Goal: Find contact information: Find contact information

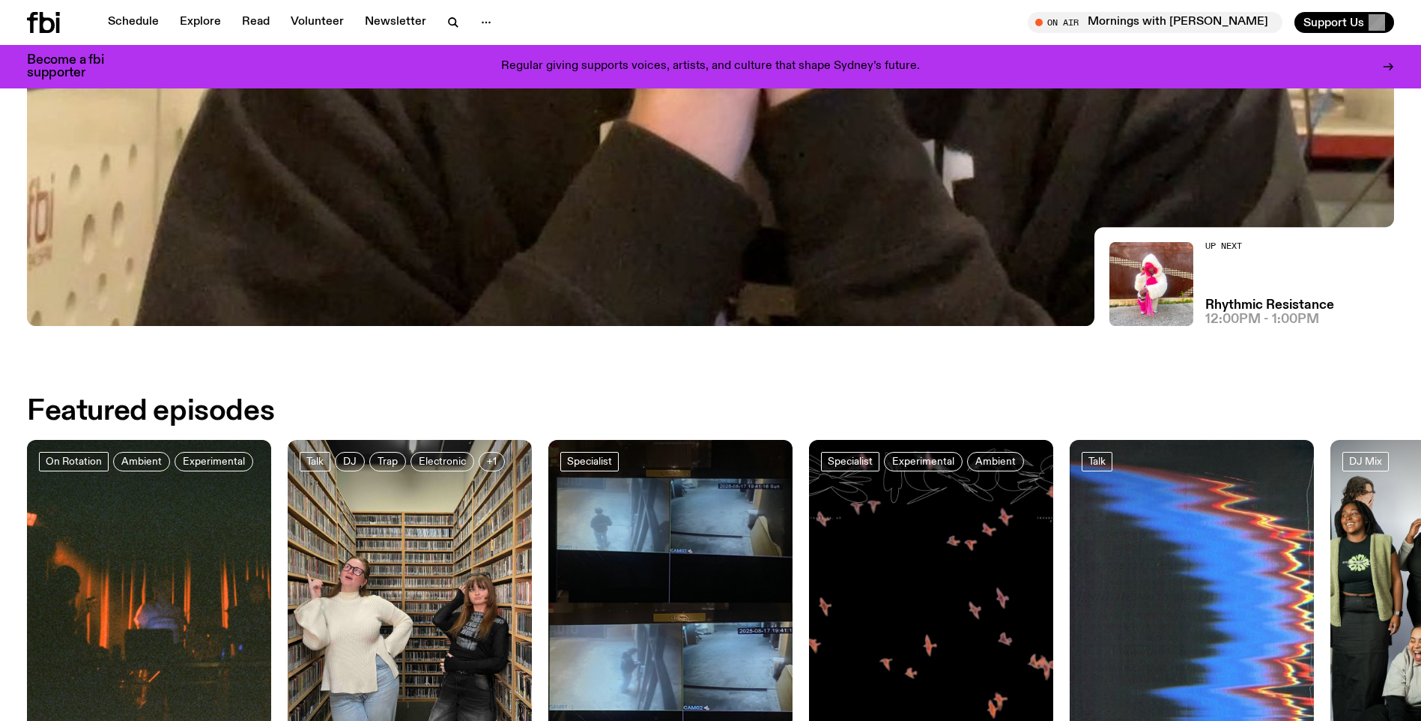
scroll to position [816, 0]
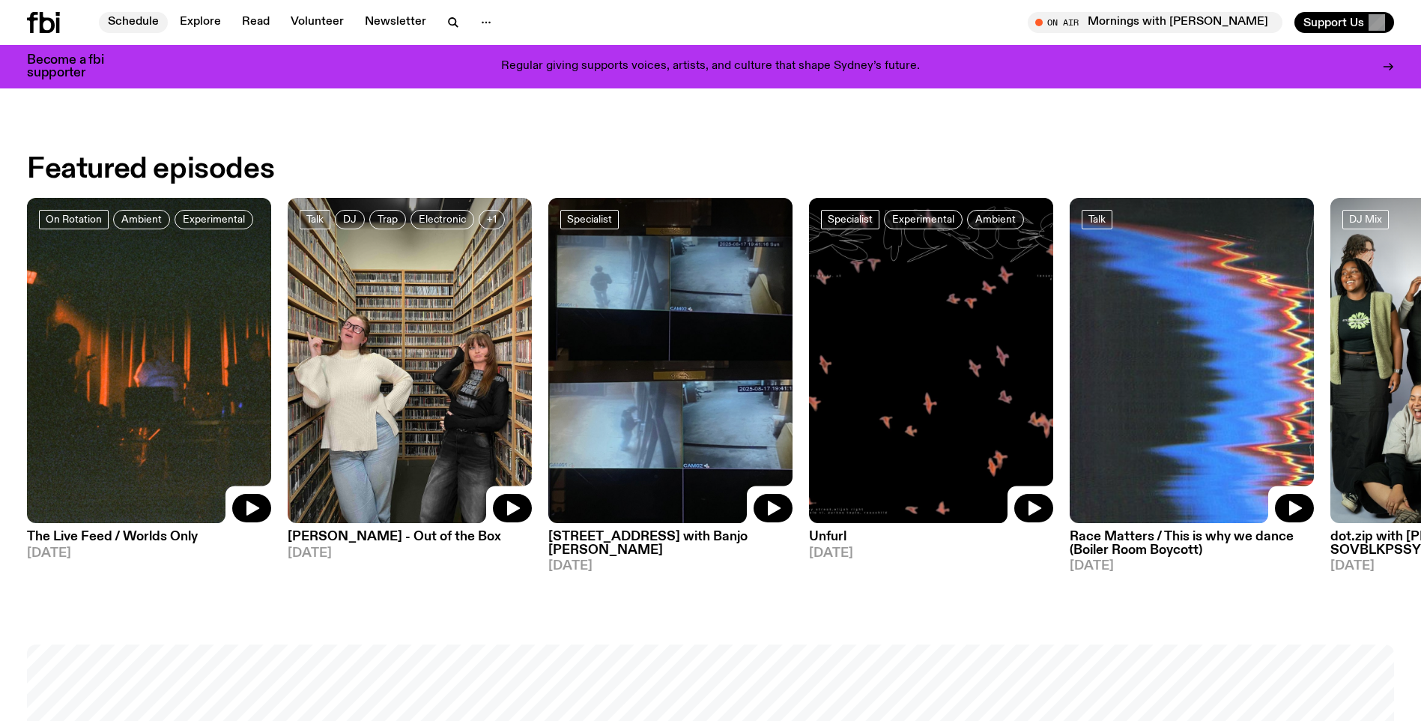
click at [140, 18] on link "Schedule" at bounding box center [133, 22] width 69 height 21
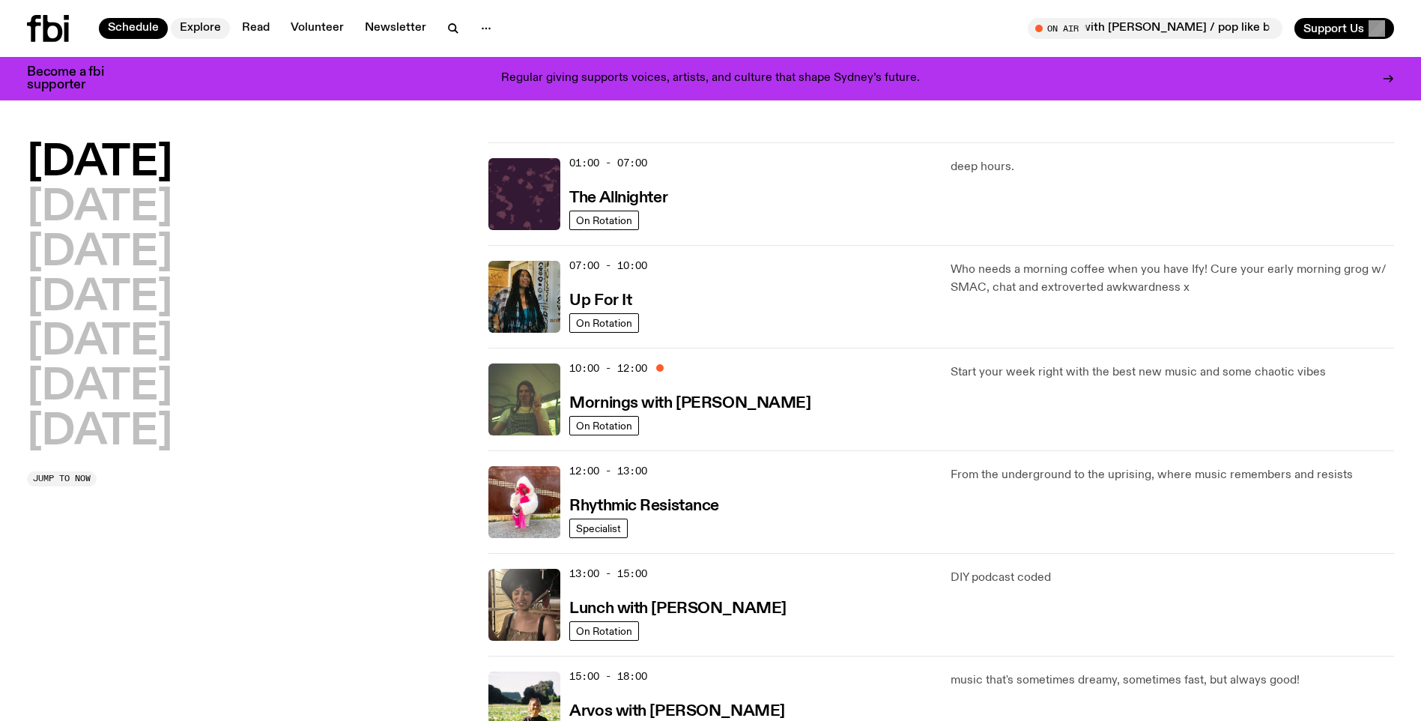
click at [193, 30] on link "Explore" at bounding box center [200, 28] width 59 height 21
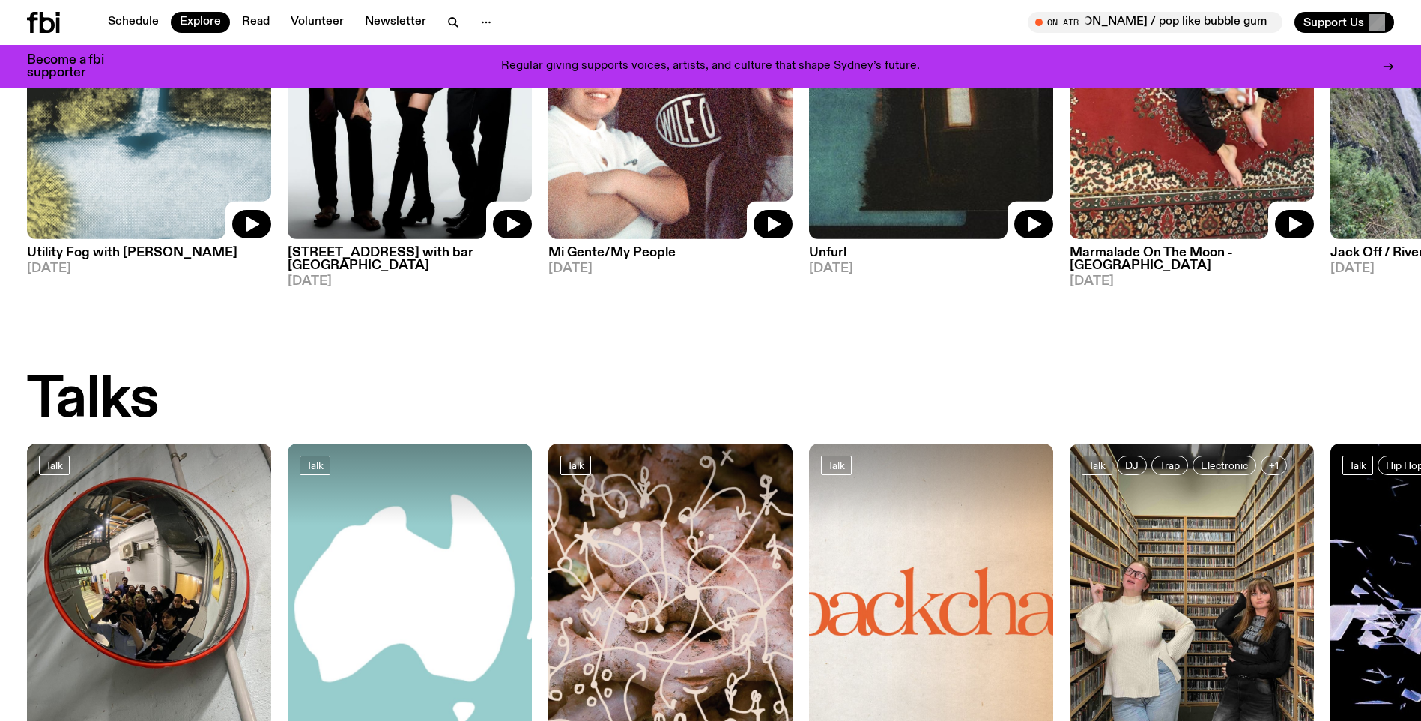
scroll to position [1566, 0]
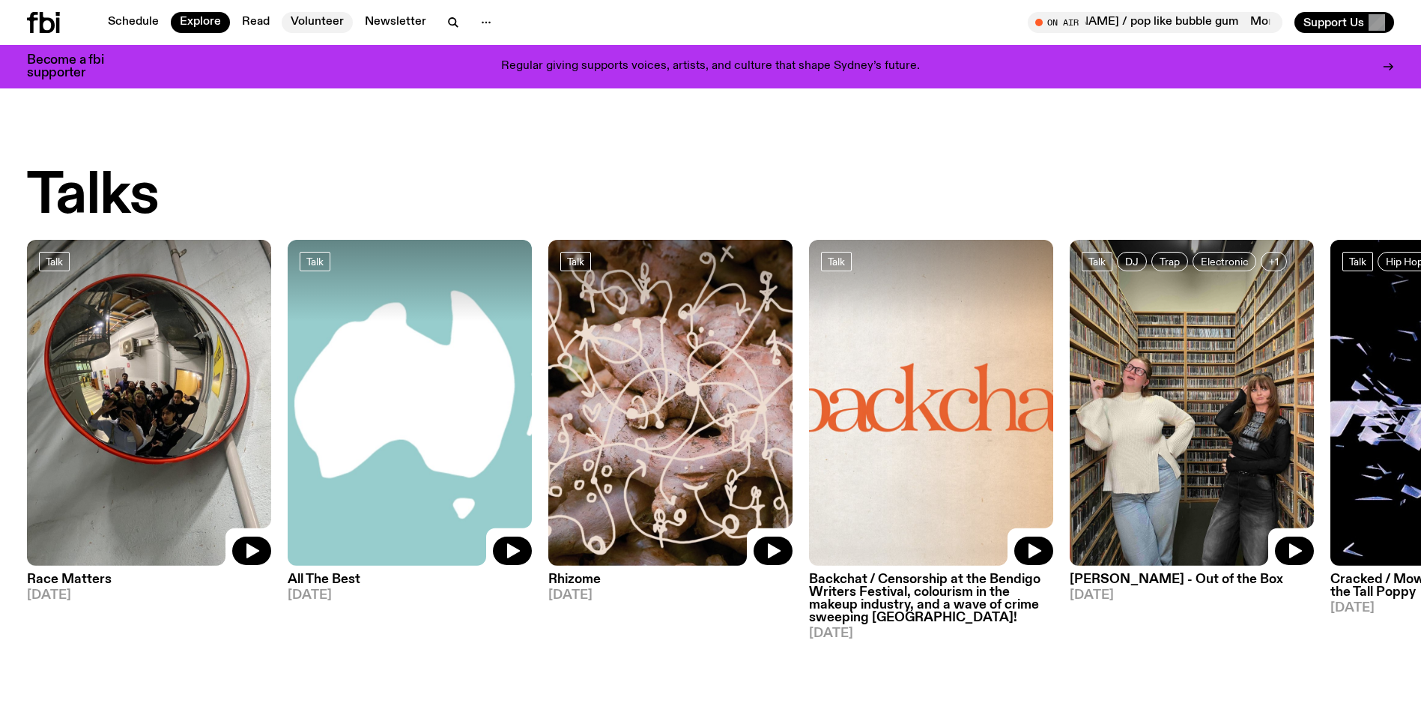
click at [301, 19] on link "Volunteer" at bounding box center [317, 22] width 71 height 21
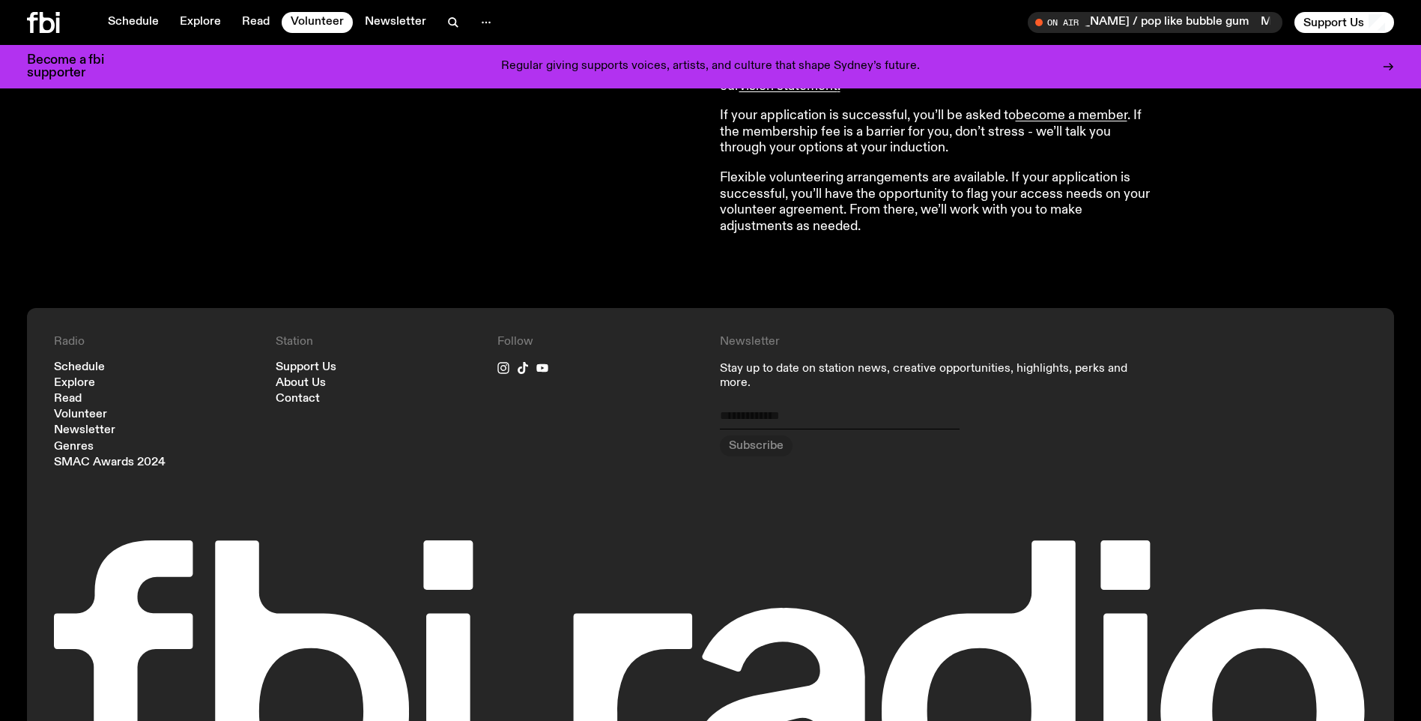
scroll to position [1534, 0]
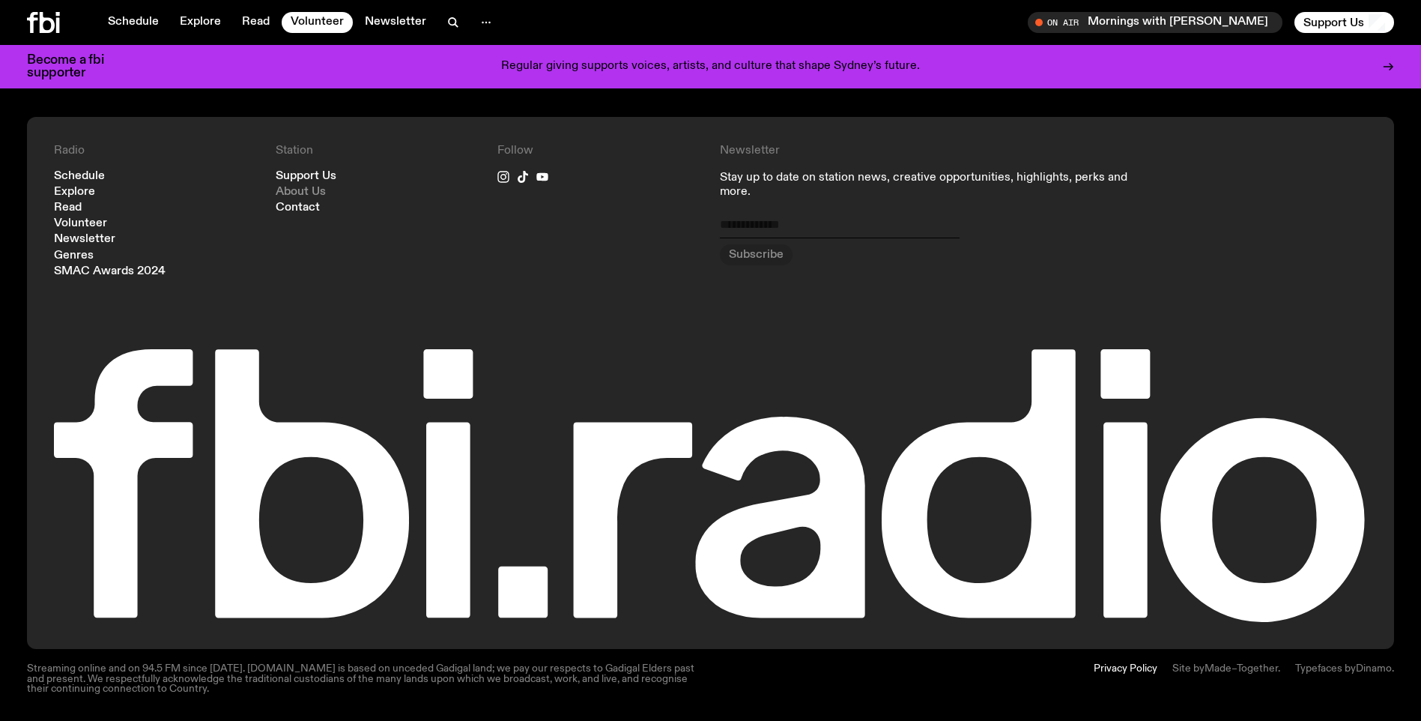
click at [321, 187] on link "About Us" at bounding box center [301, 192] width 50 height 11
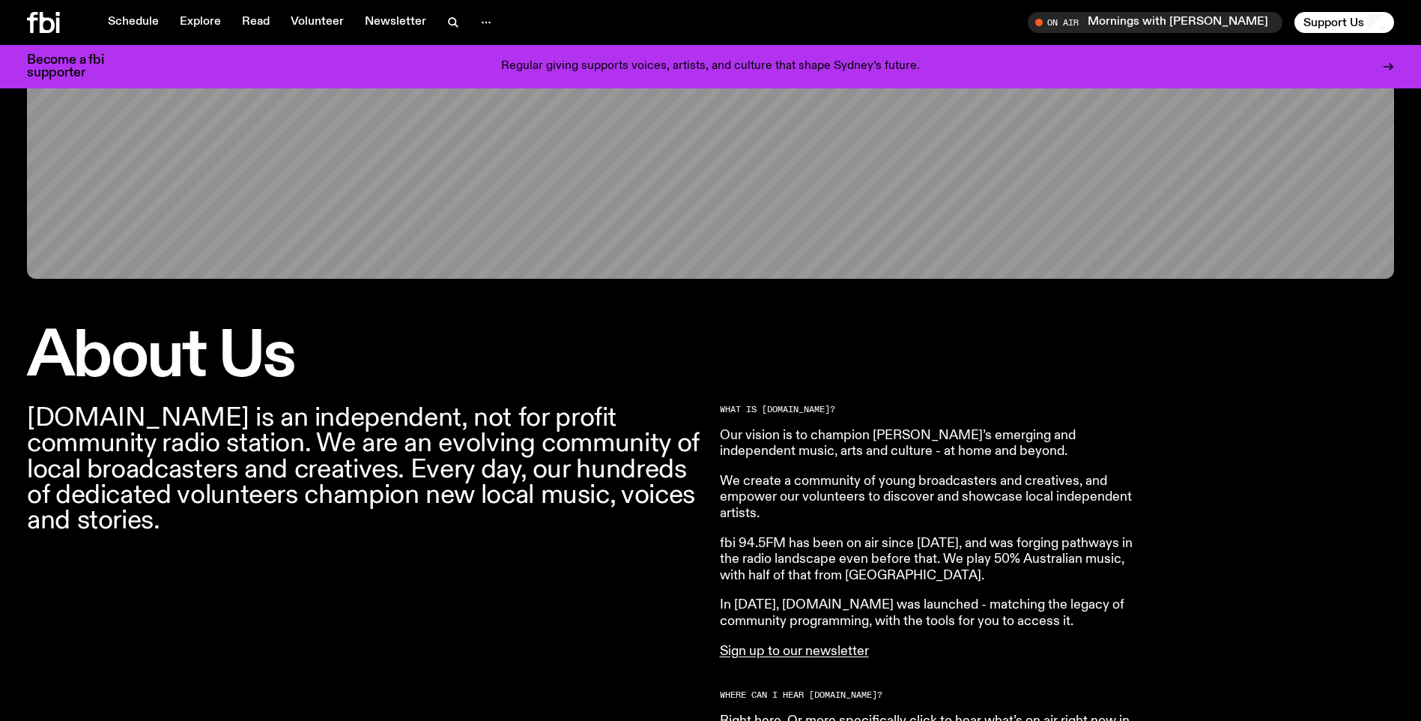
scroll to position [294, 0]
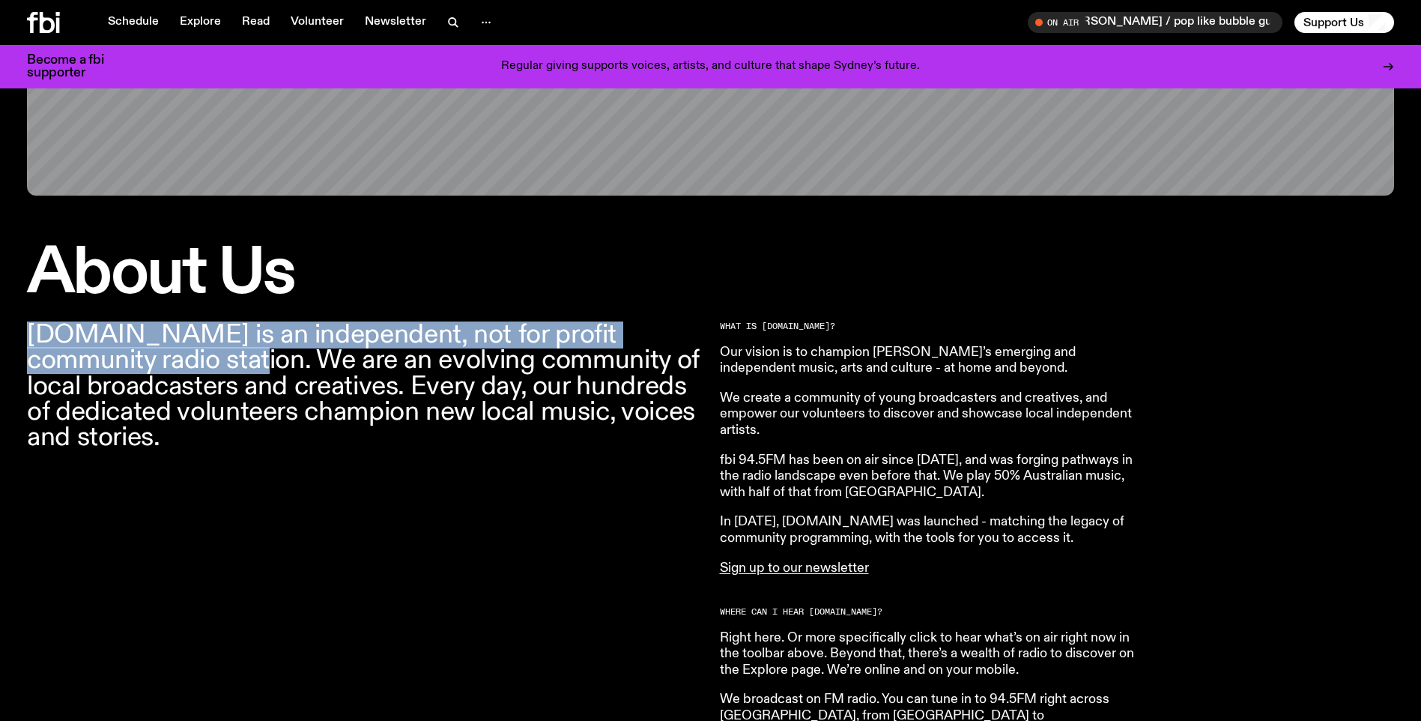
drag, startPoint x: 32, startPoint y: 338, endPoint x: 111, endPoint y: 372, distance: 85.6
click at [111, 372] on p "[DOMAIN_NAME] is an independent, not for profit community radio station. We are…" at bounding box center [364, 386] width 675 height 128
copy p "[DOMAIN_NAME] is an independent, not for profit community radio station."
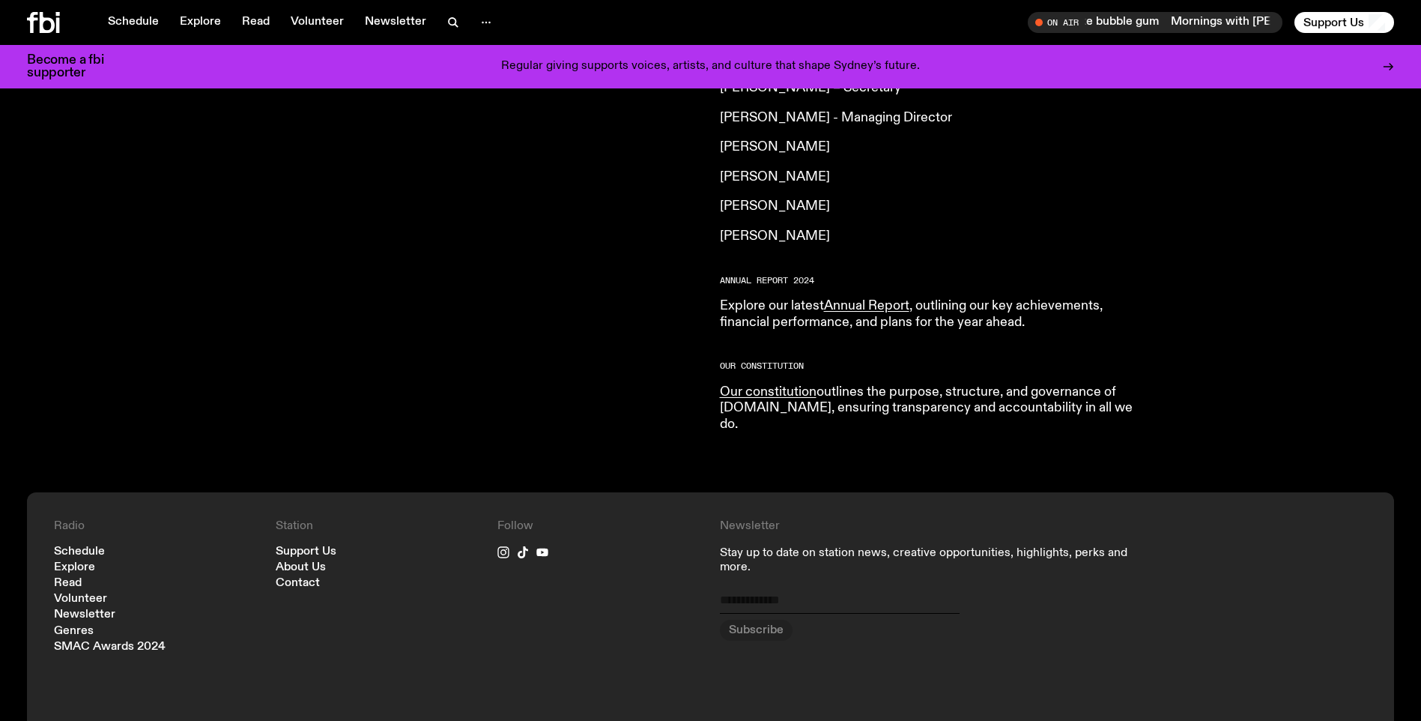
scroll to position [1343, 0]
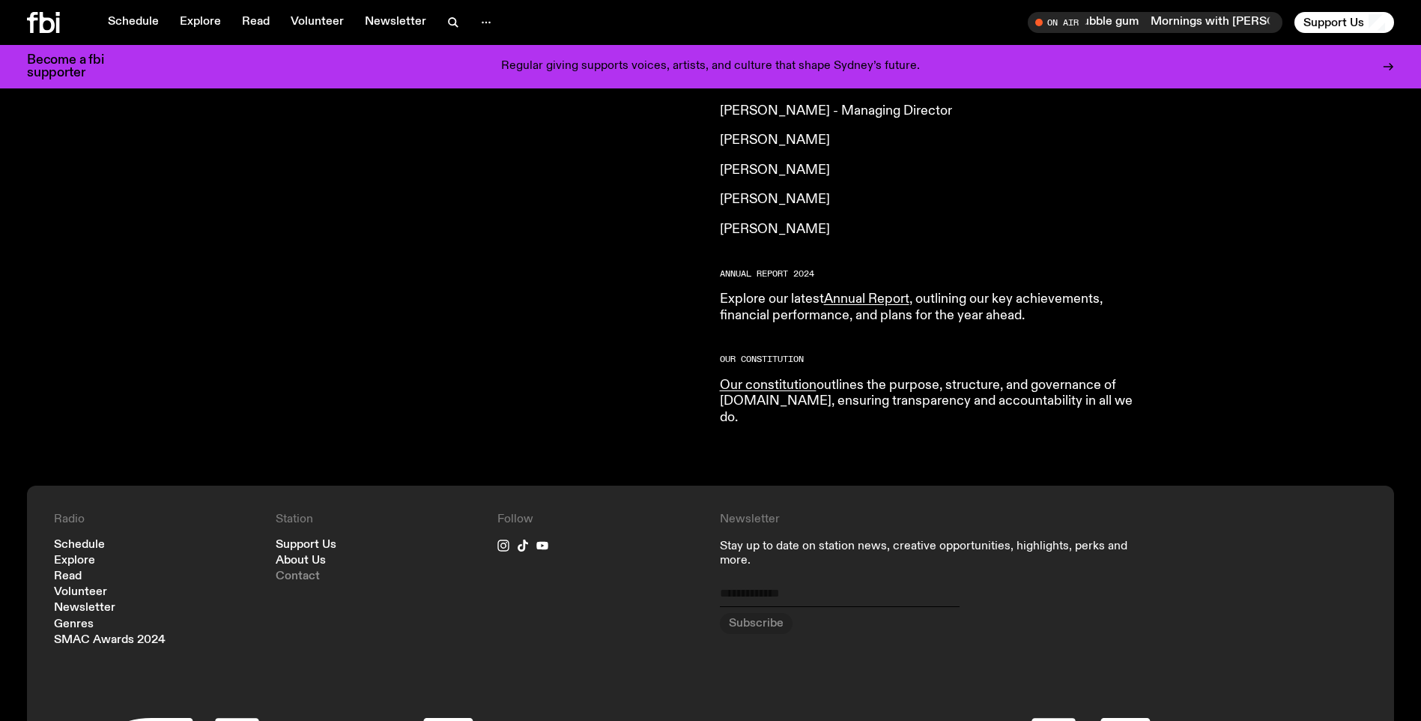
click at [288, 571] on link "Contact" at bounding box center [298, 576] width 44 height 11
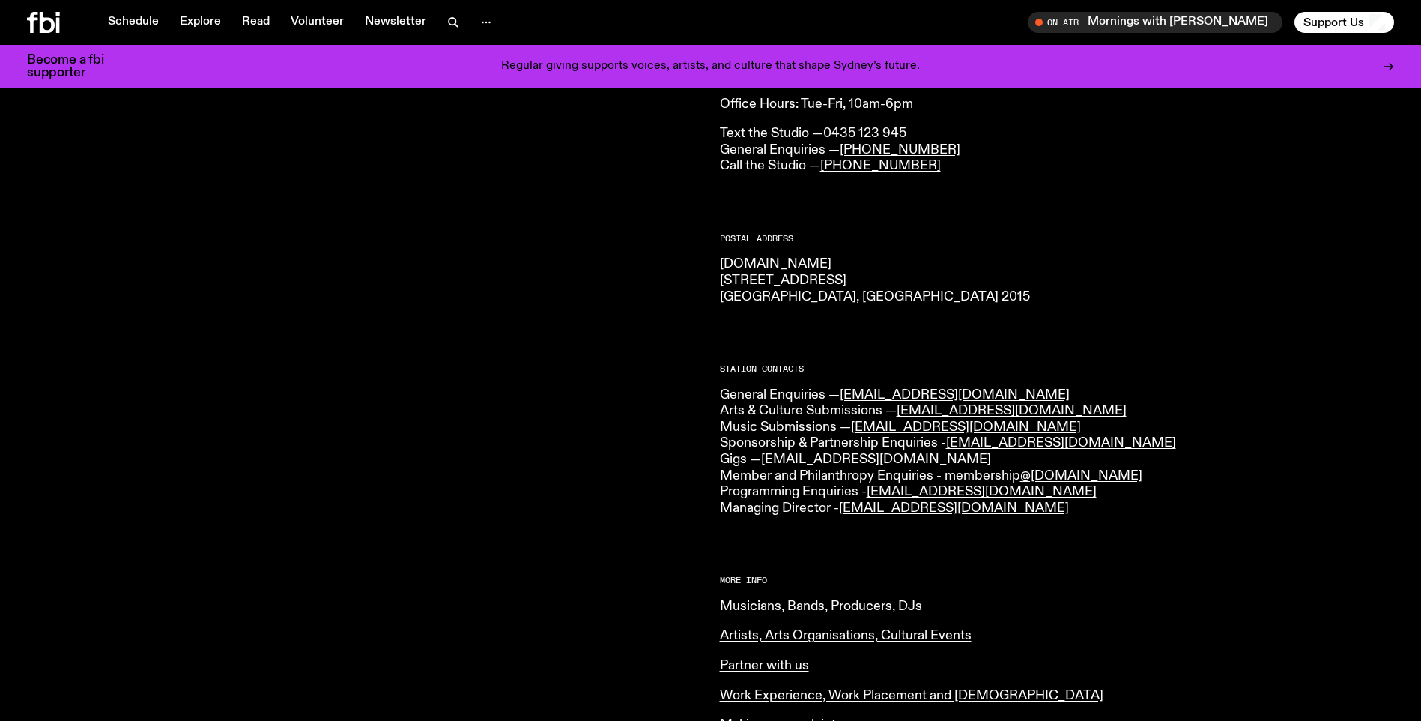
scroll to position [149, 0]
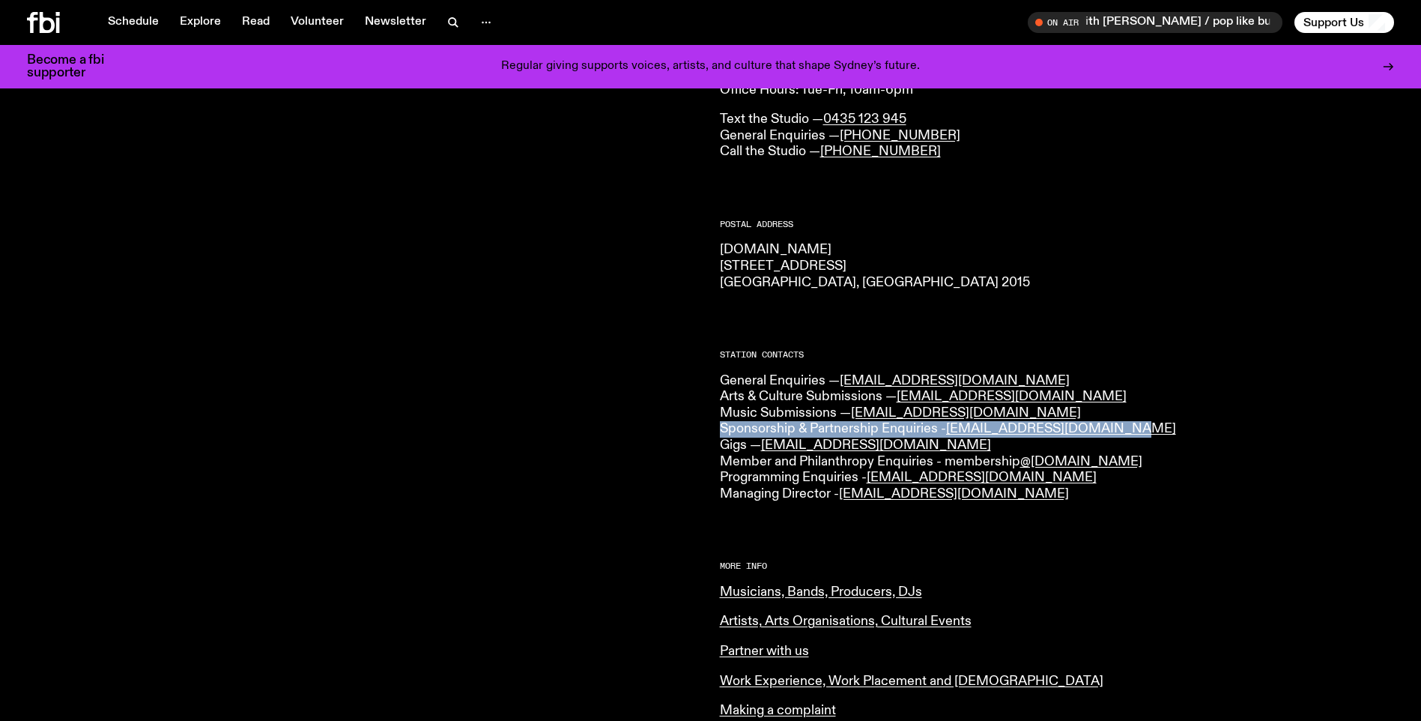
drag, startPoint x: 1130, startPoint y: 434, endPoint x: 712, endPoint y: 428, distance: 418.8
click at [712, 428] on div "CONTACT US Office Hours: Tue-Fri, 10am-6pm Text the Studio — 0435 123 945 Gener…" at bounding box center [710, 520] width 1421 height 956
copy p "Sponsorship & Partnership Enquiries - [EMAIL_ADDRESS][DOMAIN_NAME]"
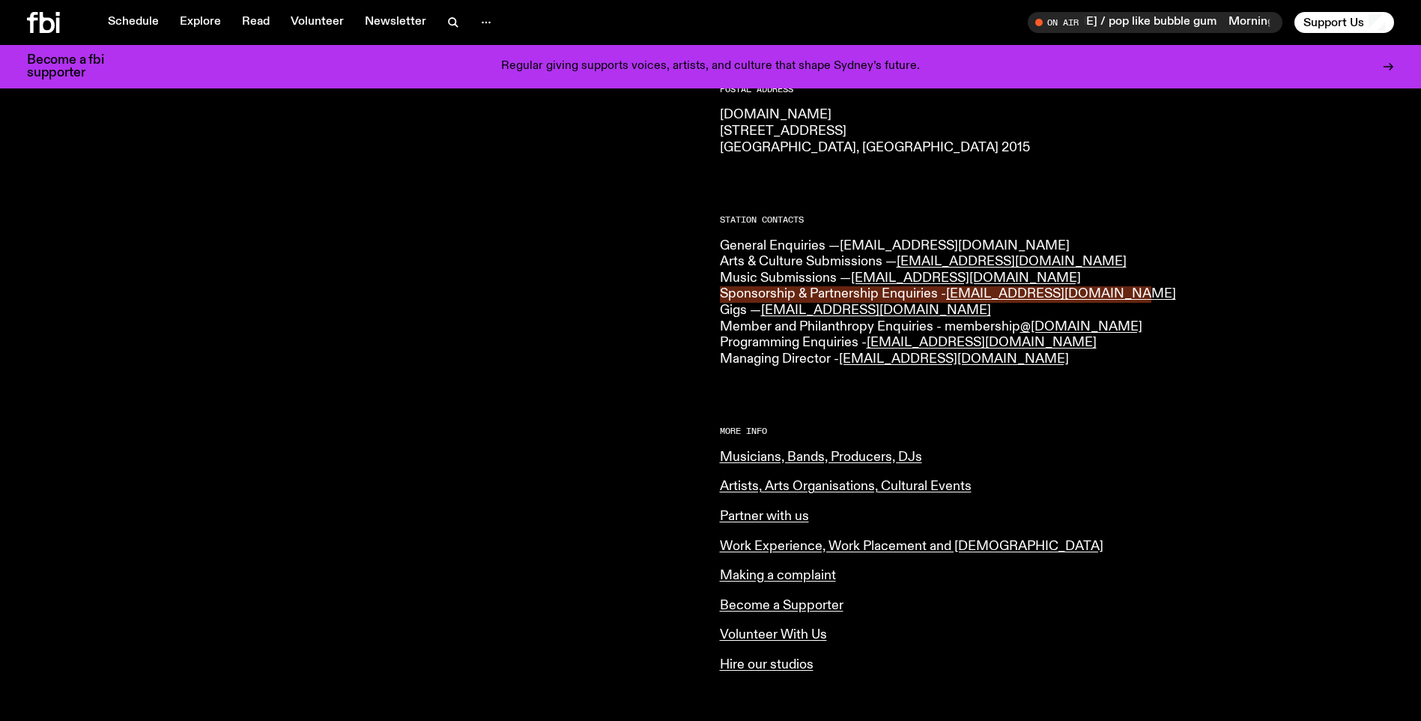
scroll to position [374, 0]
